Goal: Task Accomplishment & Management: Manage account settings

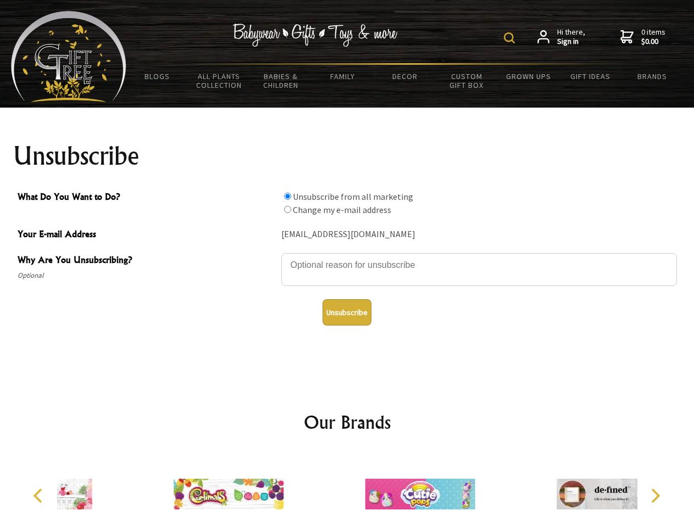
click at [511, 38] on img at bounding box center [509, 37] width 11 height 11
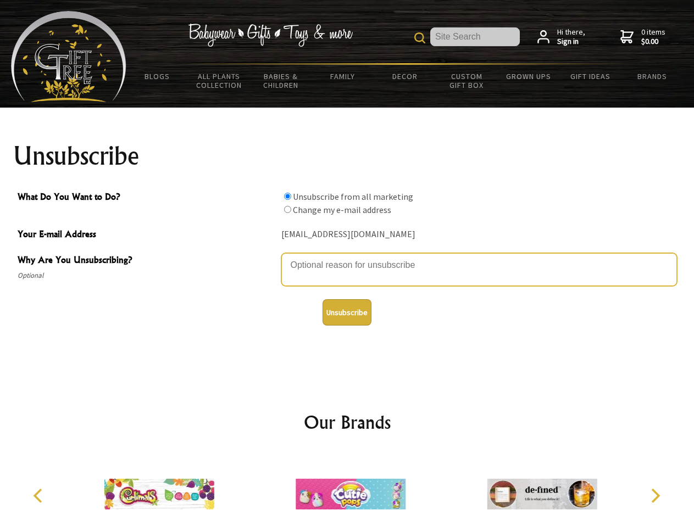
click at [347, 257] on textarea "Why Are You Unsubscribing?" at bounding box center [478, 269] width 395 height 33
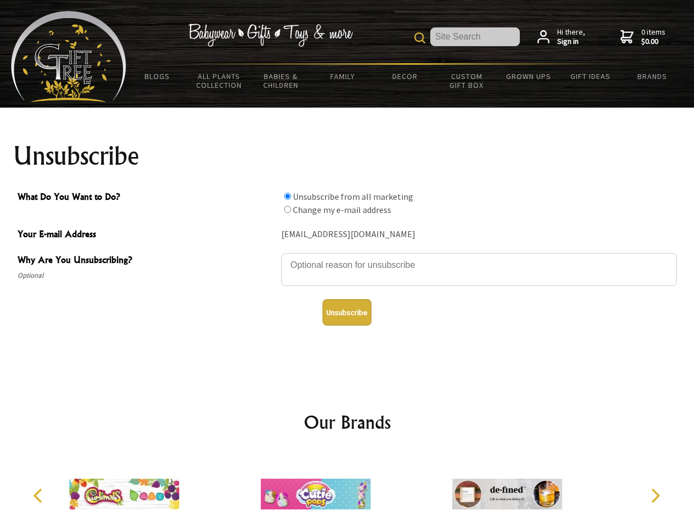
click at [287, 196] on input "What Do You Want to Do?" at bounding box center [287, 196] width 7 height 7
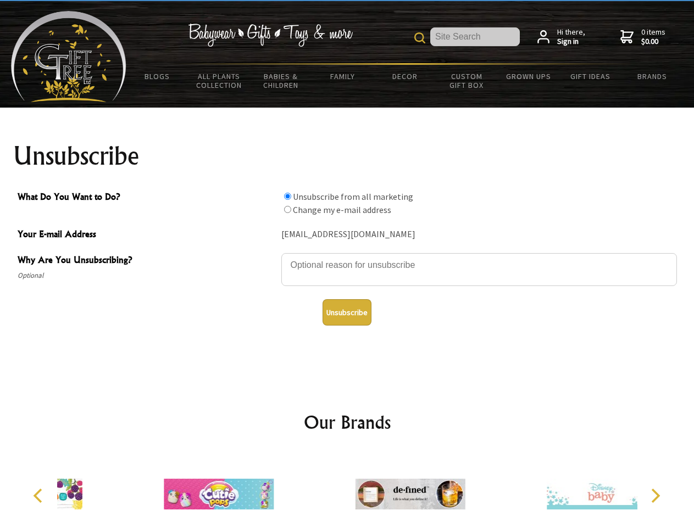
click at [287, 209] on input "What Do You Want to Do?" at bounding box center [287, 209] width 7 height 7
radio input "true"
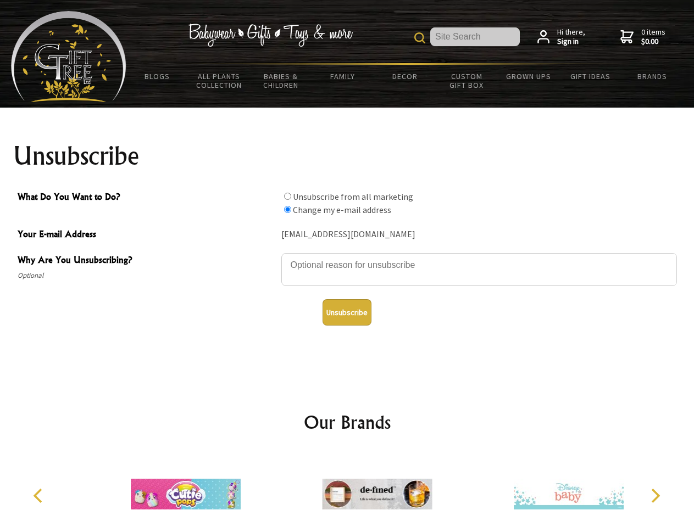
click at [347, 313] on button "Unsubscribe" at bounding box center [346, 312] width 49 height 26
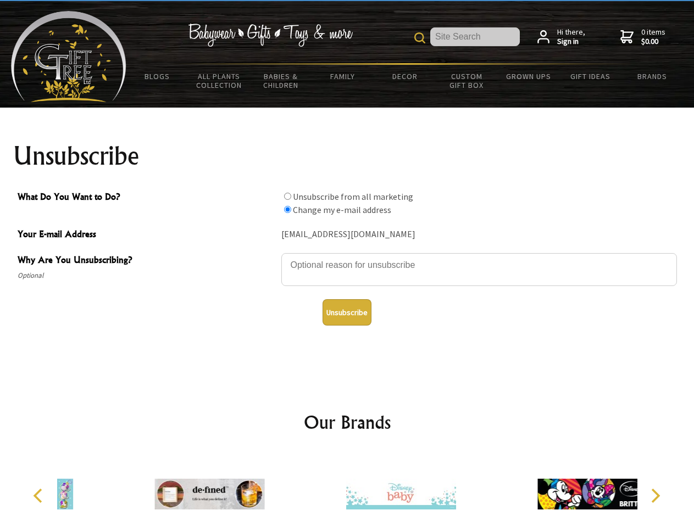
click at [347, 490] on img at bounding box center [401, 494] width 110 height 82
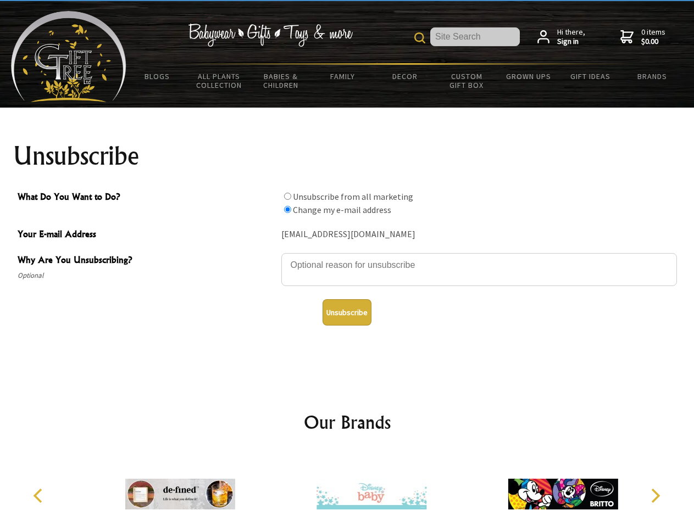
click at [40, 496] on icon "Previous" at bounding box center [39, 496] width 14 height 14
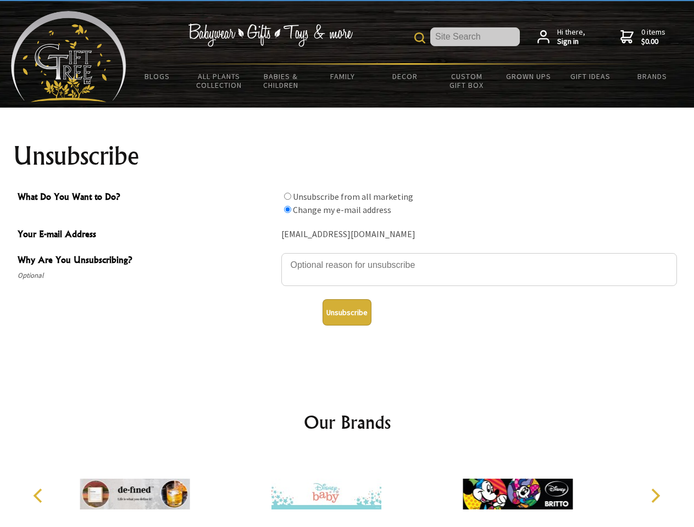
click at [655, 496] on icon "Next" at bounding box center [654, 496] width 14 height 14
